Goal: Transaction & Acquisition: Purchase product/service

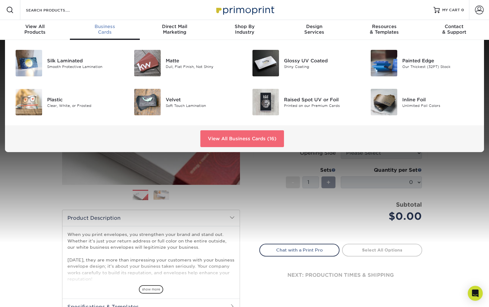
click at [215, 135] on link "View All Business Cards (16)" at bounding box center [242, 138] width 84 height 17
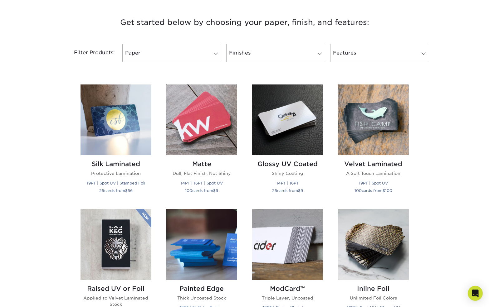
scroll to position [181, 0]
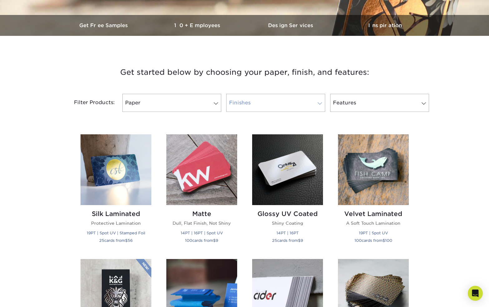
click at [284, 105] on link "Finishes" at bounding box center [275, 103] width 99 height 18
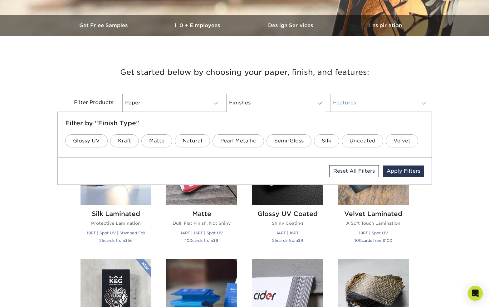
click at [355, 103] on link "Features" at bounding box center [379, 103] width 99 height 18
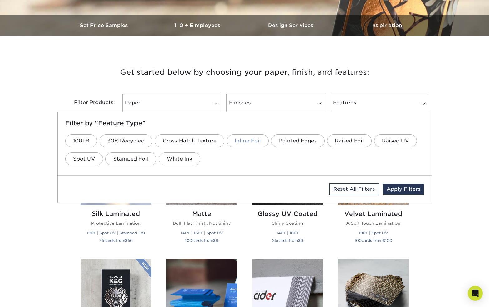
click at [249, 140] on link "Inline Foil" at bounding box center [248, 140] width 42 height 13
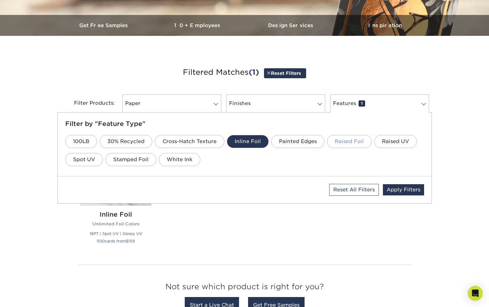
click at [347, 141] on link "Raised Foil" at bounding box center [349, 141] width 45 height 13
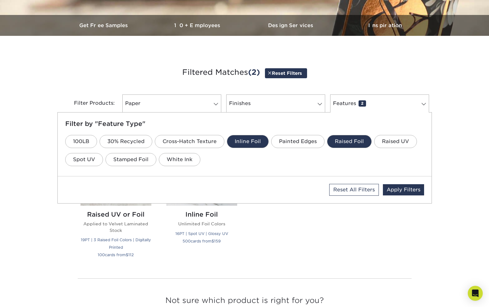
click at [238, 147] on link "Inline Foil" at bounding box center [248, 141] width 42 height 13
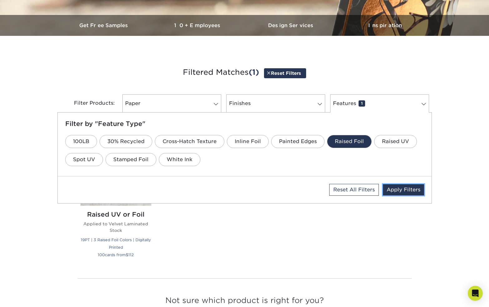
click at [398, 189] on link "Apply Filters" at bounding box center [403, 189] width 41 height 11
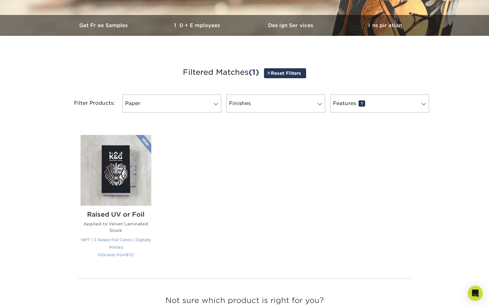
click at [111, 166] on img at bounding box center [116, 170] width 71 height 71
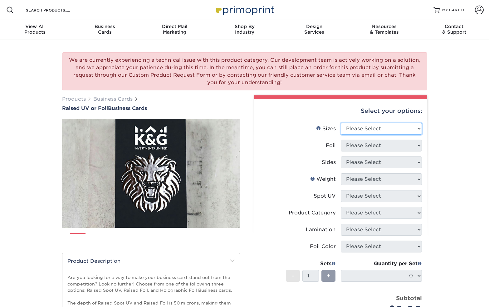
click at [388, 129] on select "Please Select 2" x 3.5" - Standard" at bounding box center [381, 129] width 81 height 12
select select "2.00x3.50"
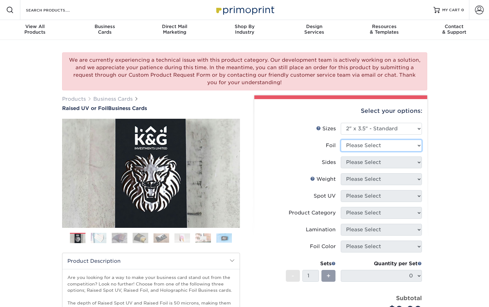
click at [398, 146] on select "Please Select No Yes" at bounding box center [381, 146] width 81 height 12
select select "1"
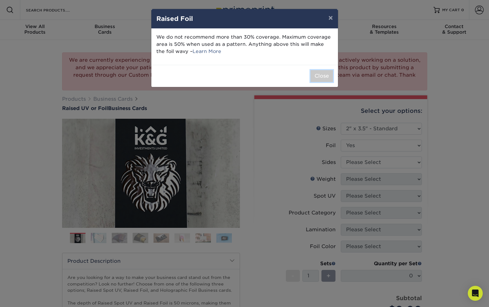
click at [318, 75] on button "Close" at bounding box center [321, 76] width 22 height 12
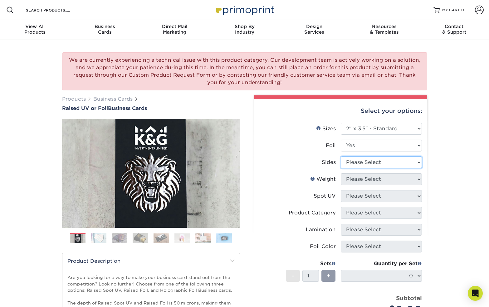
click at [387, 160] on select "Please Select Print Both Sides - Foil Both Sides Print Both Sides - Foil Front …" at bounding box center [381, 163] width 81 height 12
select select "e9e9dfb3-fba1-4d60-972c-fd9ca5904d33"
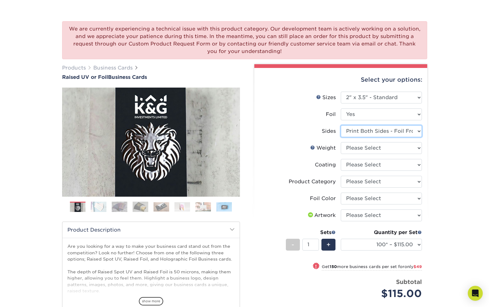
scroll to position [32, 0]
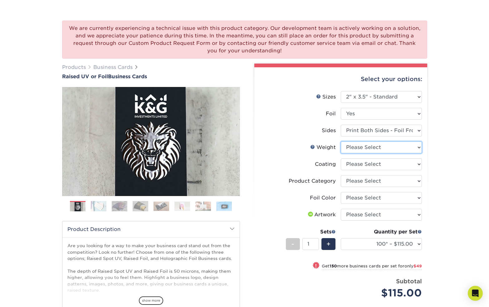
click at [397, 147] on select "Please Select 16PT" at bounding box center [381, 148] width 81 height 12
select select "16PT"
click at [395, 166] on select at bounding box center [381, 165] width 81 height 12
click at [416, 182] on select "Please Select Business Cards" at bounding box center [381, 181] width 81 height 12
select select "3b5148f1-0588-4f88-a218-97bcfdce65c1"
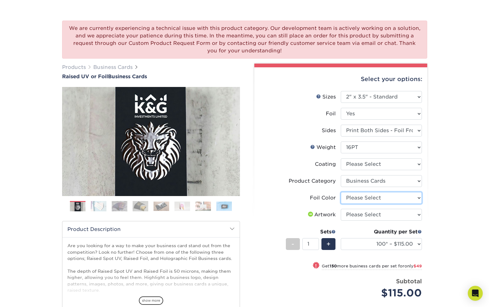
click at [407, 201] on select "Please Select Silver Foil Gold Foil Holographic Foil" at bounding box center [381, 198] width 81 height 12
select select "acffa4a5-22f9-4585-ba3f-0adaa54b8c85"
click at [403, 214] on select "Please Select I will upload files I need a design - $100" at bounding box center [381, 215] width 81 height 12
select select "upload"
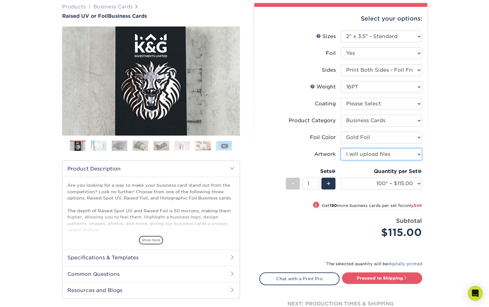
scroll to position [93, 0]
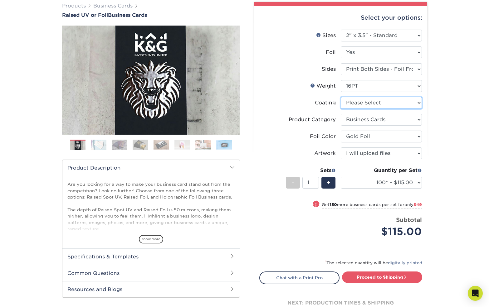
click at [391, 102] on select at bounding box center [381, 103] width 81 height 12
select select "3e7618de-abca-4bda-9f97-8b9129e913d8"
select select "-1"
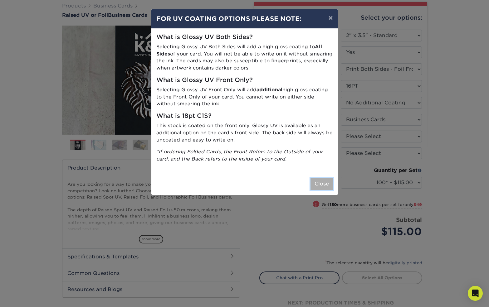
click at [324, 184] on button "Close" at bounding box center [321, 184] width 22 height 12
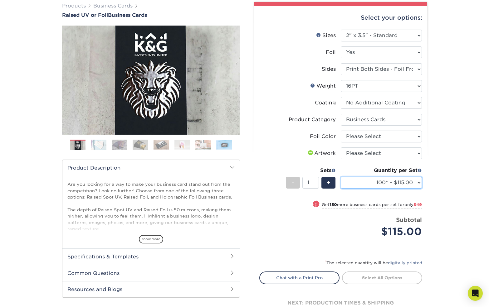
click at [413, 185] on select "100* – $115.00 250* – $164.00 500* – $221.00" at bounding box center [381, 183] width 81 height 12
select select "250* – $164.00"
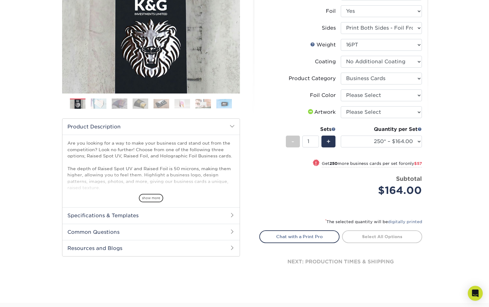
scroll to position [135, 0]
click at [330, 143] on span "+" at bounding box center [328, 141] width 4 height 9
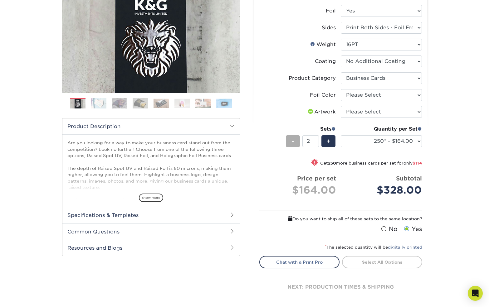
click at [290, 141] on div "-" at bounding box center [293, 141] width 14 height 12
type input "1"
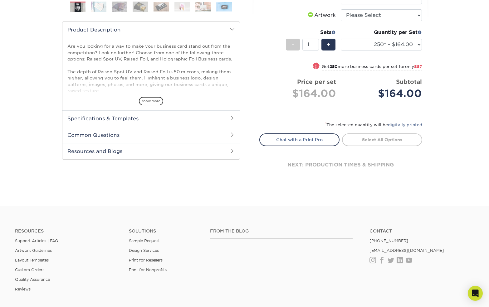
scroll to position [232, 0]
click at [180, 118] on h2 "Specifications & Templates" at bounding box center [150, 118] width 177 height 16
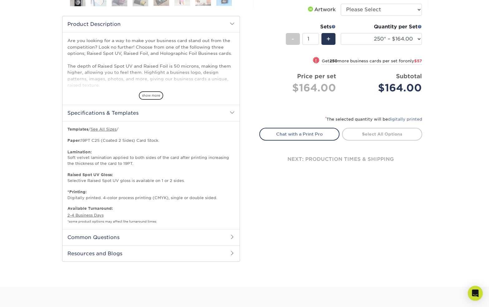
click at [180, 118] on h2 "Specifications & Templates" at bounding box center [150, 113] width 177 height 16
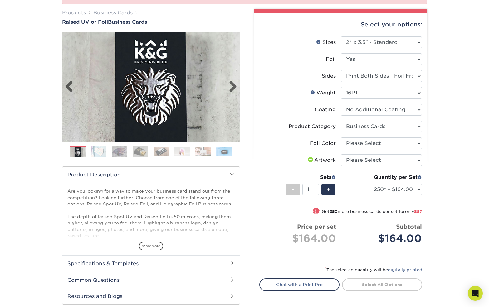
scroll to position [28, 0]
